Goal: Information Seeking & Learning: Learn about a topic

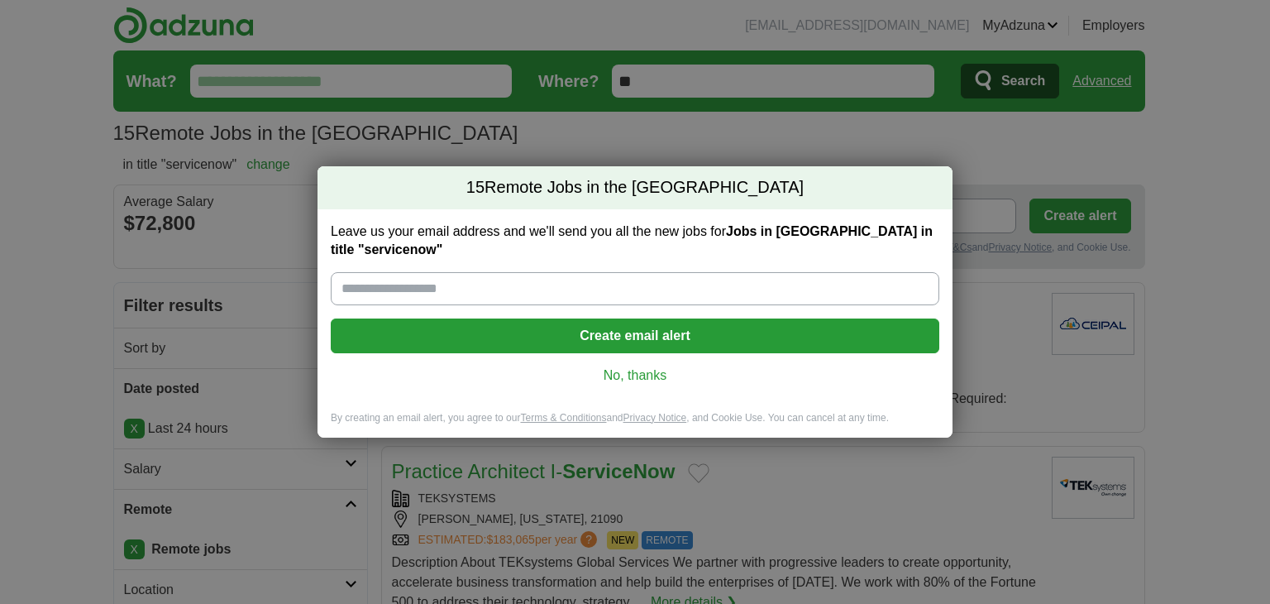
click at [633, 366] on link "No, thanks" at bounding box center [635, 375] width 582 height 18
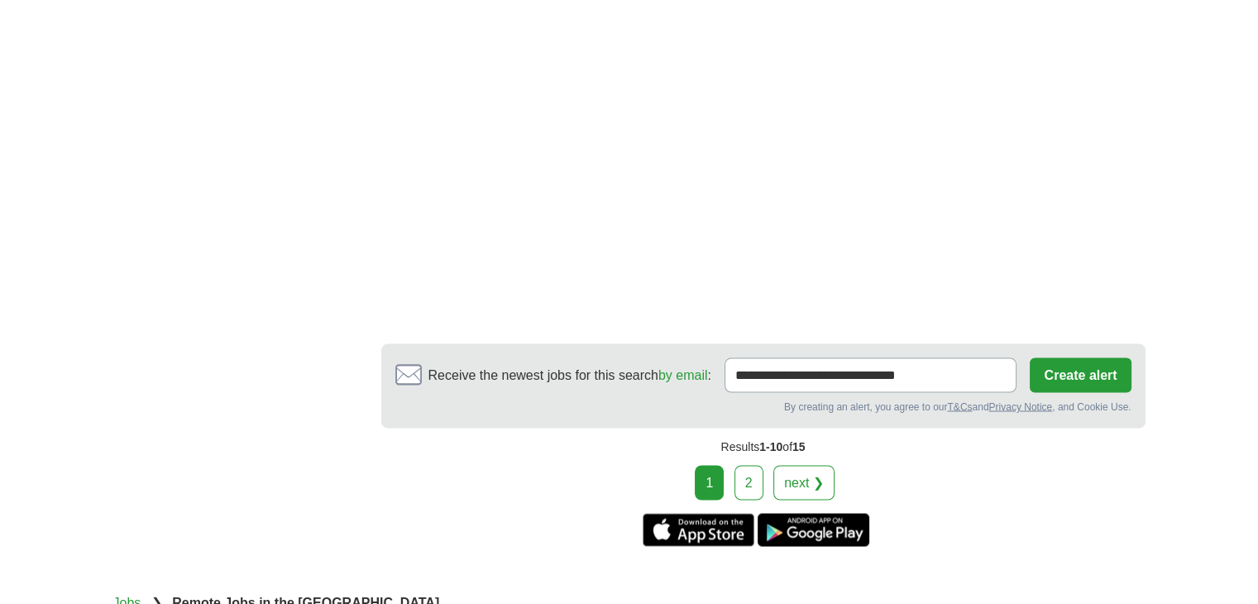
scroll to position [3059, 0]
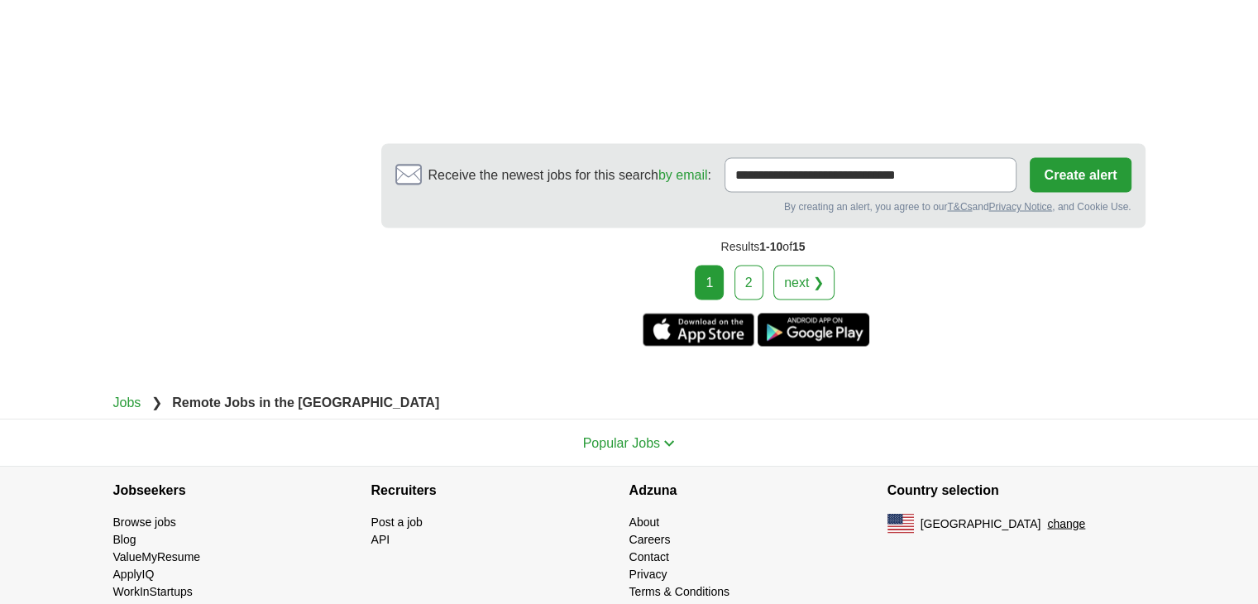
click at [756, 265] on link "2" at bounding box center [748, 282] width 29 height 35
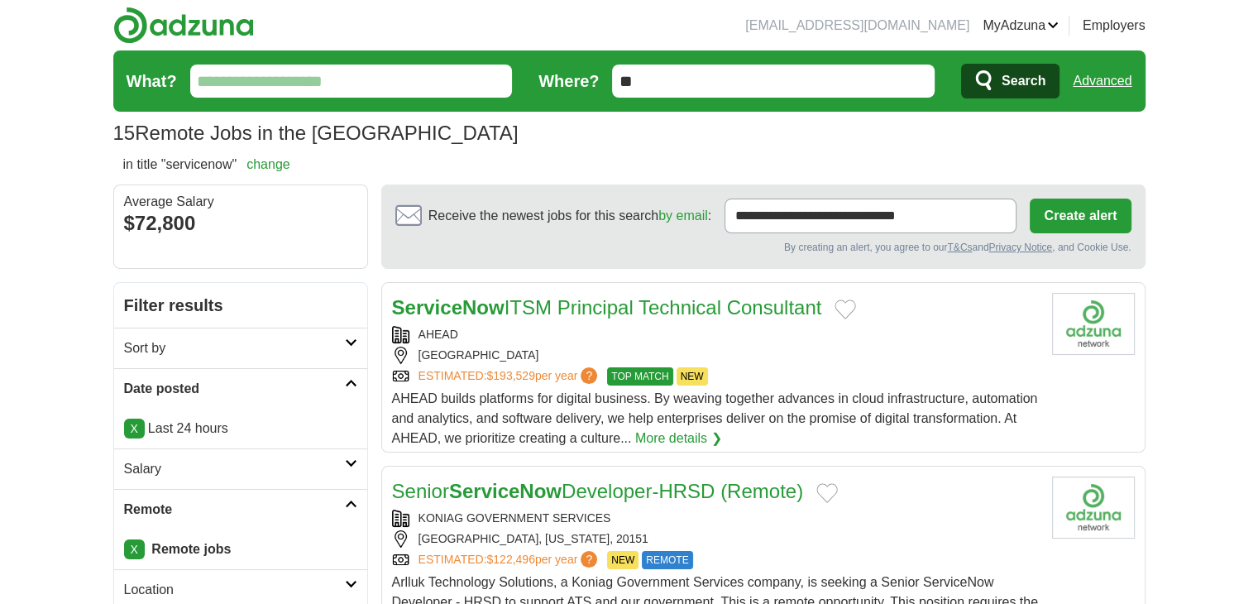
click at [1101, 77] on link "Advanced" at bounding box center [1102, 81] width 59 height 33
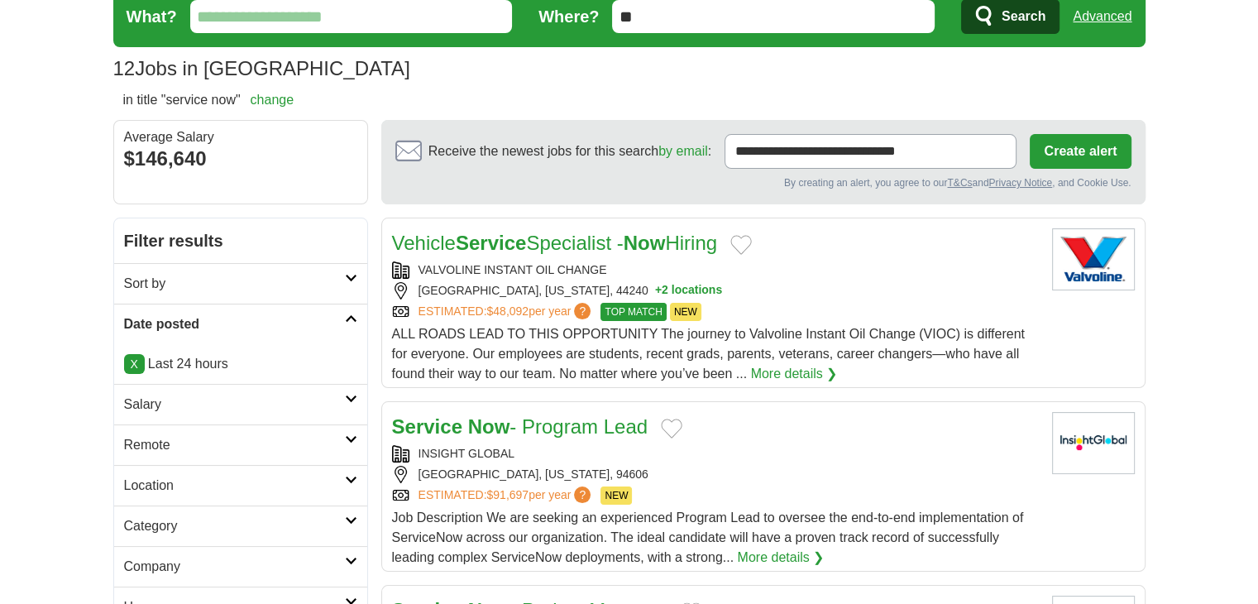
scroll to position [275, 0]
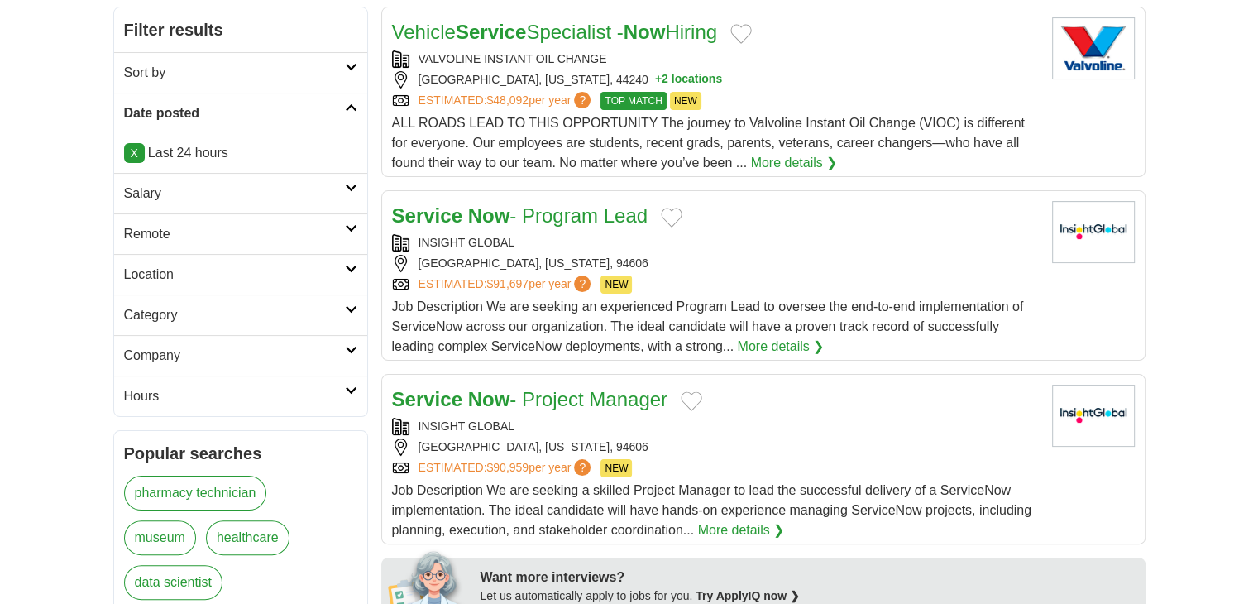
click at [152, 230] on h2 "Remote" at bounding box center [234, 234] width 221 height 20
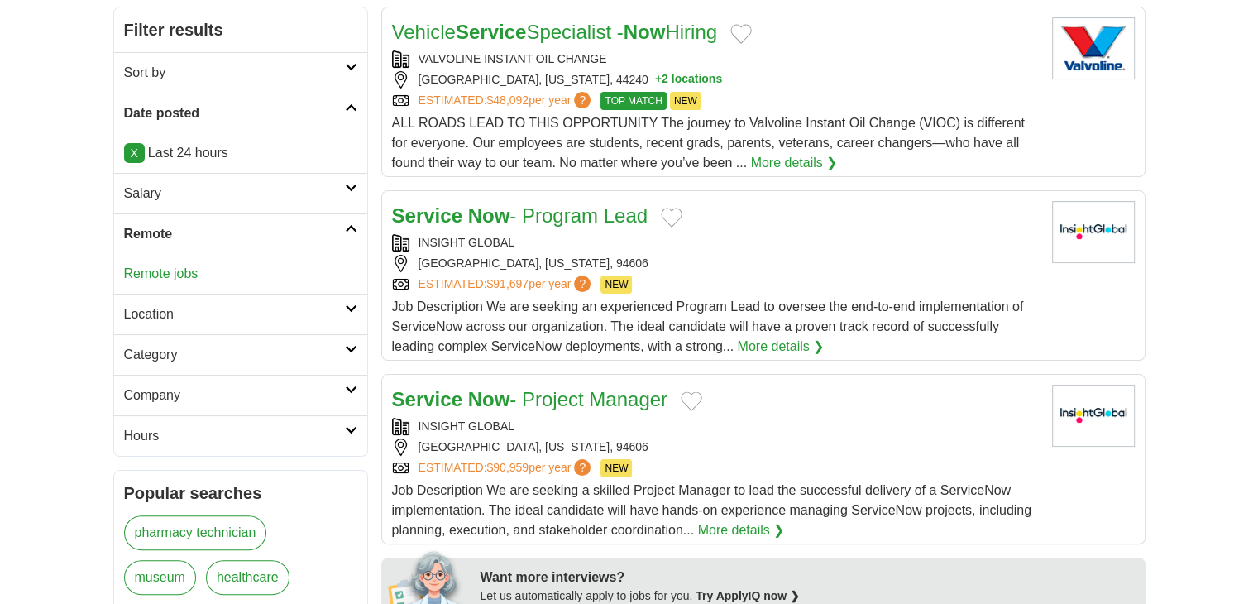
click at [152, 270] on link "Remote jobs" at bounding box center [161, 273] width 74 height 14
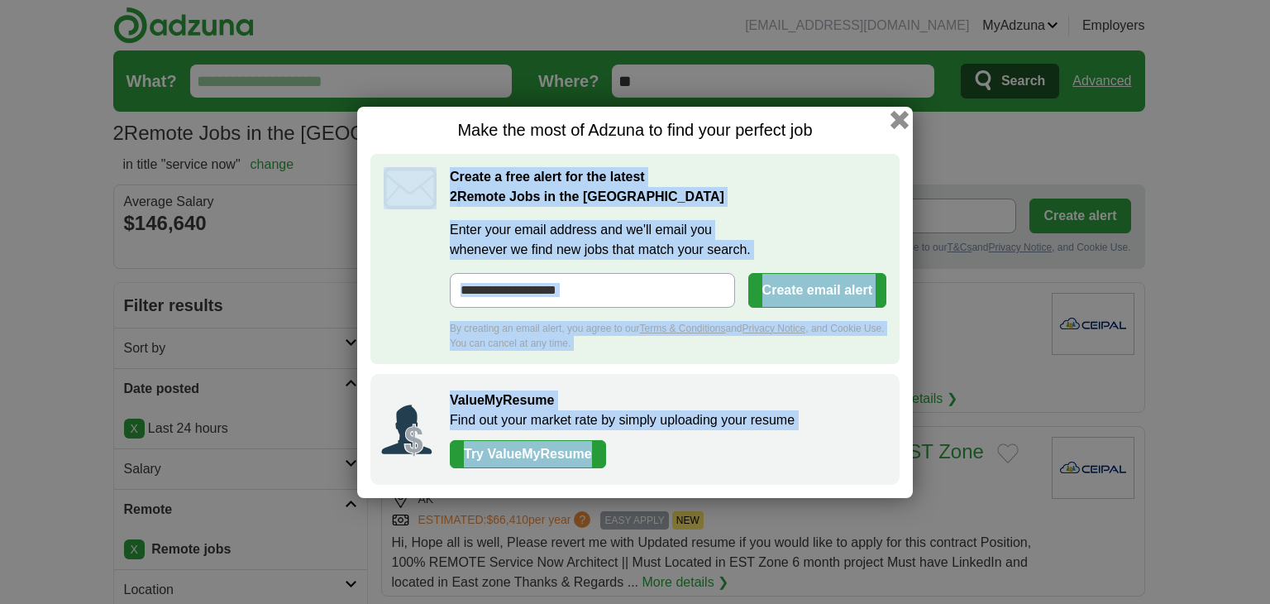
click at [896, 112] on div "Make the most of Adzuna to find your perfect job Create a free alert for the la…" at bounding box center [635, 302] width 556 height 391
click at [894, 125] on button "button" at bounding box center [900, 119] width 18 height 18
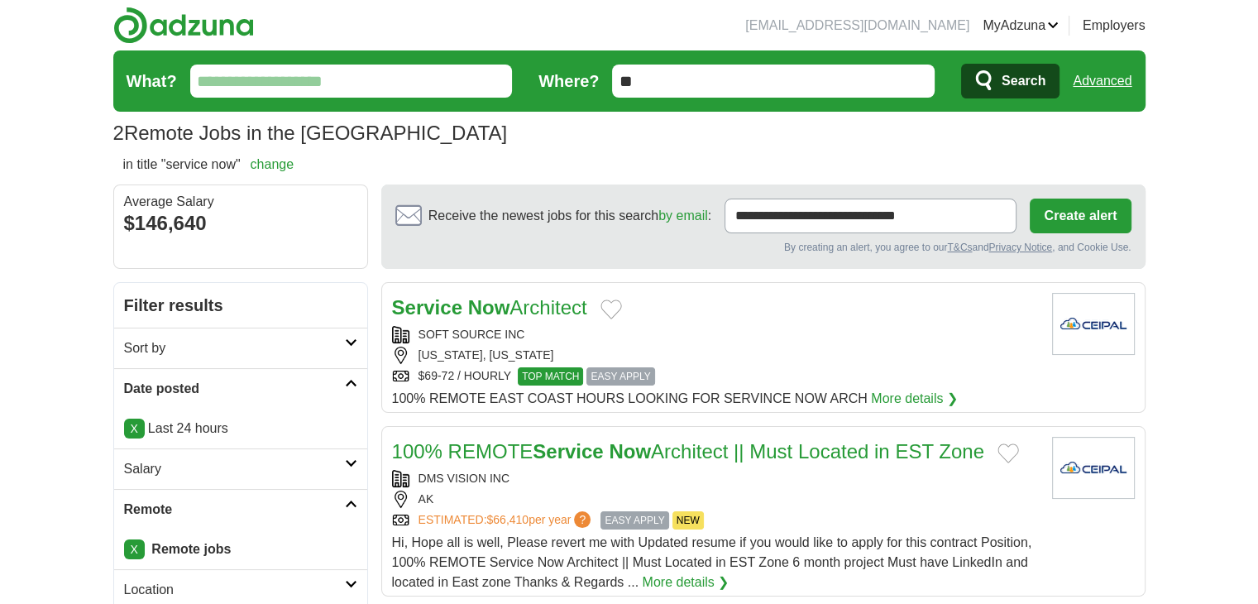
click at [1112, 79] on link "Advanced" at bounding box center [1102, 81] width 59 height 33
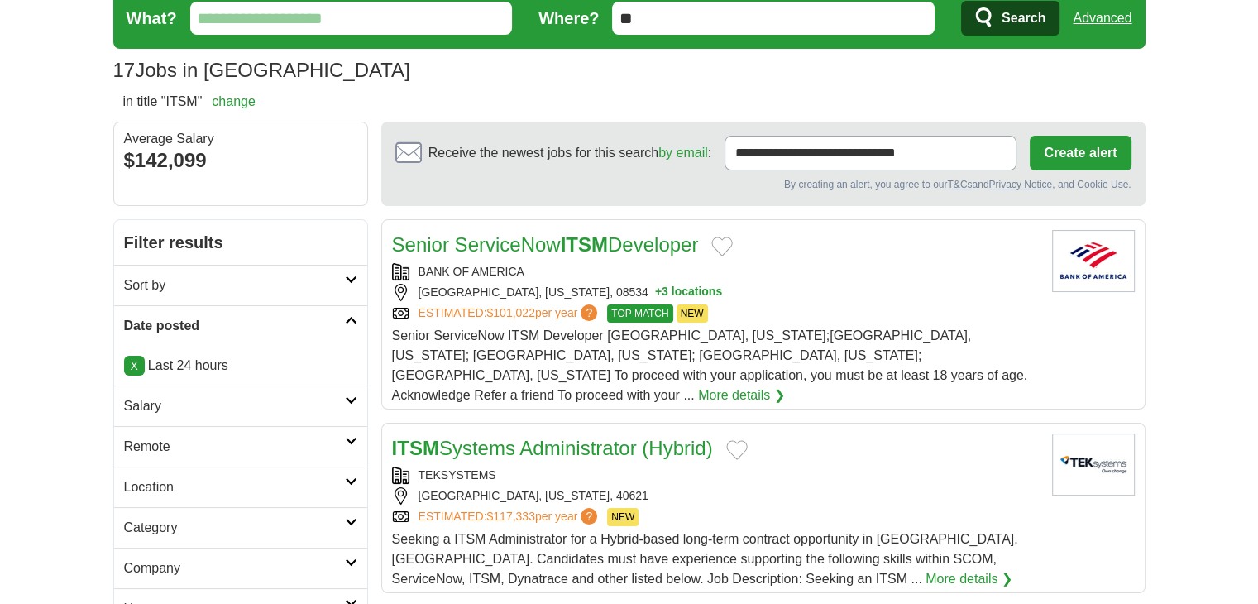
scroll to position [137, 0]
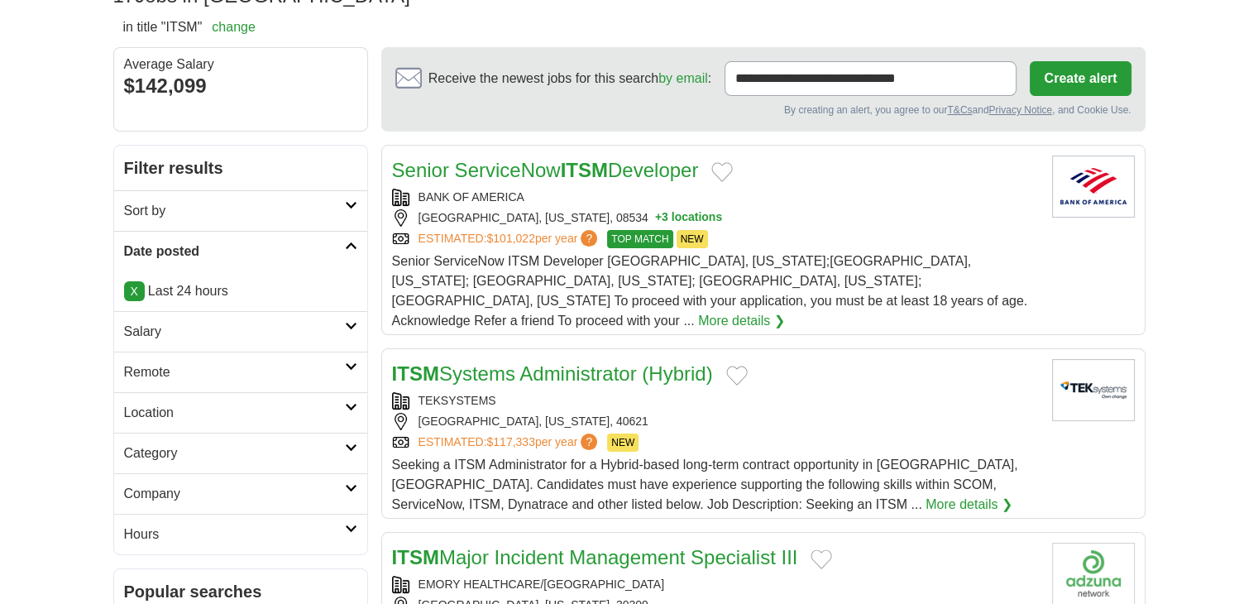
click at [136, 371] on h2 "Remote" at bounding box center [234, 372] width 221 height 20
click at [145, 404] on link "Remote jobs" at bounding box center [161, 411] width 74 height 14
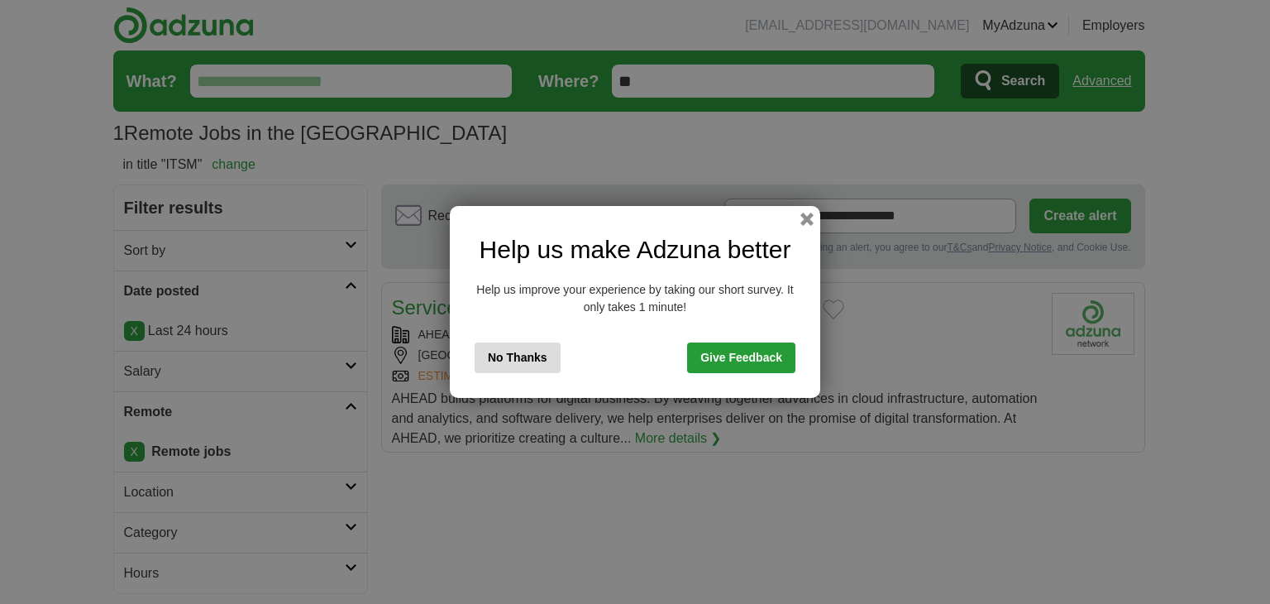
click at [493, 361] on button "No Thanks" at bounding box center [518, 357] width 86 height 31
